Goal: Use online tool/utility: Utilize a website feature to perform a specific function

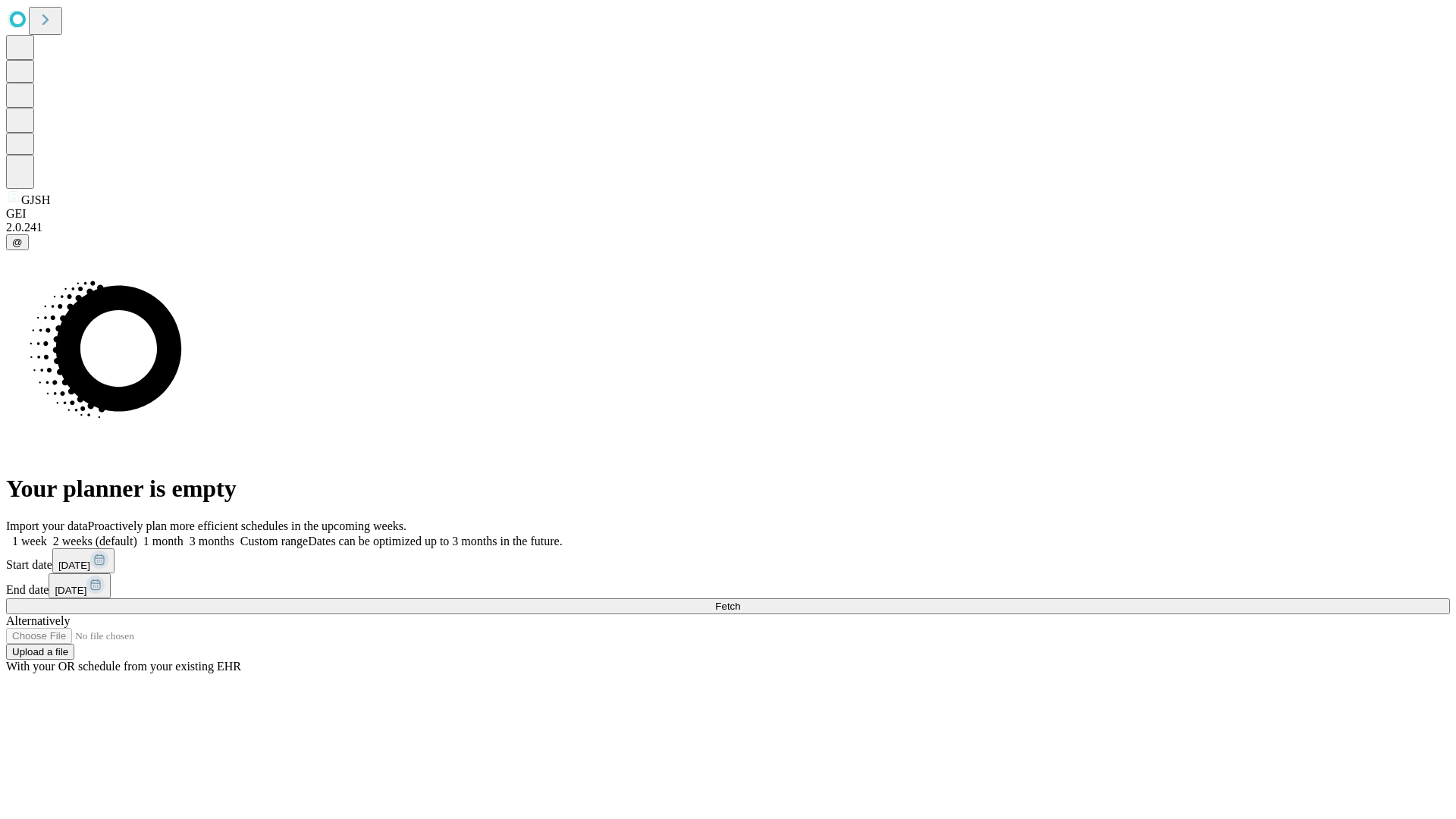
click at [740, 601] on span "Fetch" at bounding box center [728, 607] width 25 height 11
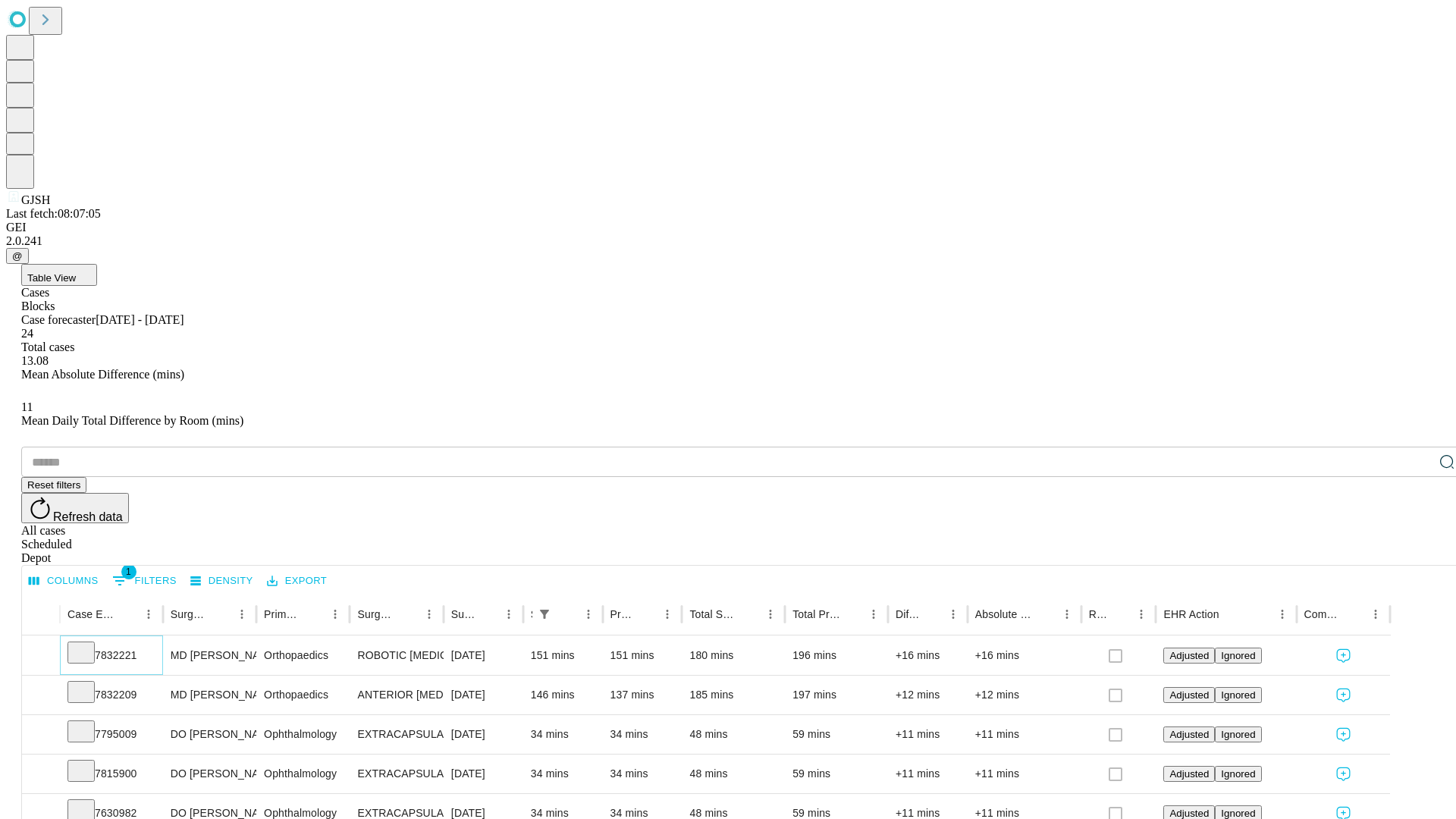
click at [89, 644] on icon at bounding box center [82, 651] width 15 height 15
